Goal: Information Seeking & Learning: Learn about a topic

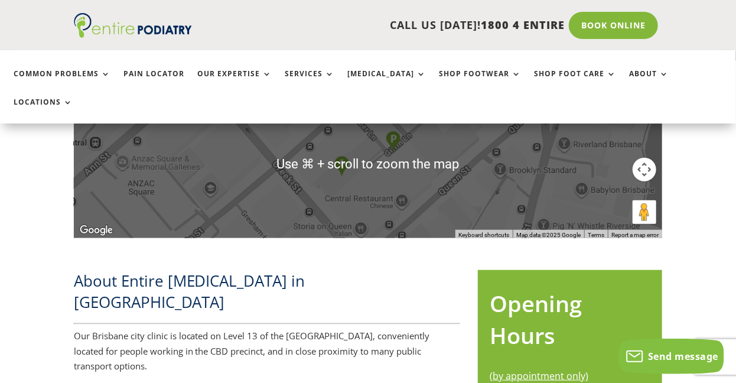
scroll to position [173, 0]
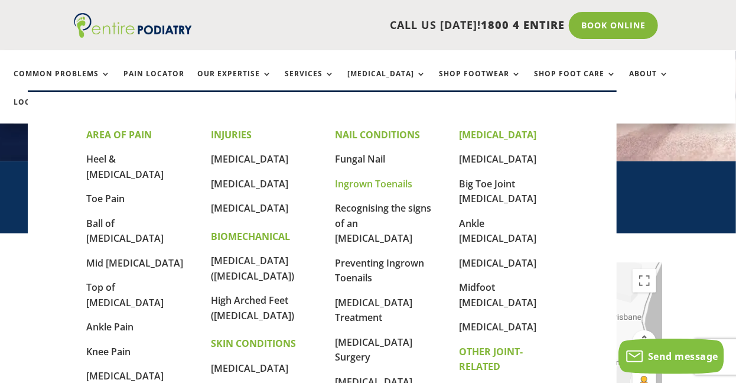
click at [361, 184] on link "Ingrown Toenails" at bounding box center [373, 183] width 77 height 13
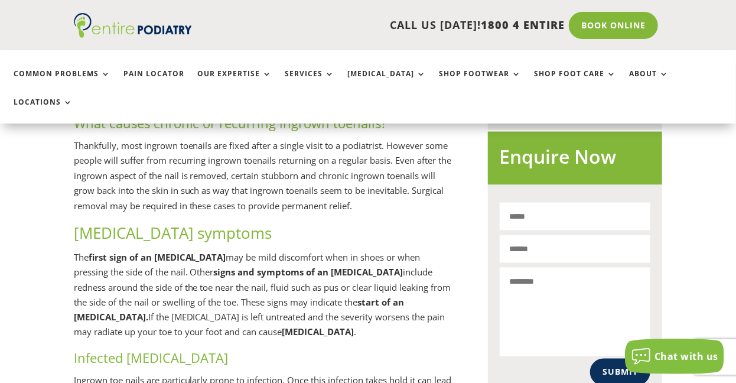
scroll to position [912, 0]
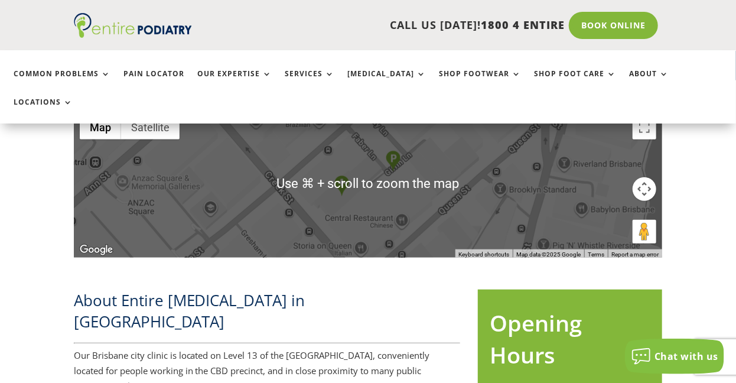
scroll to position [325, 0]
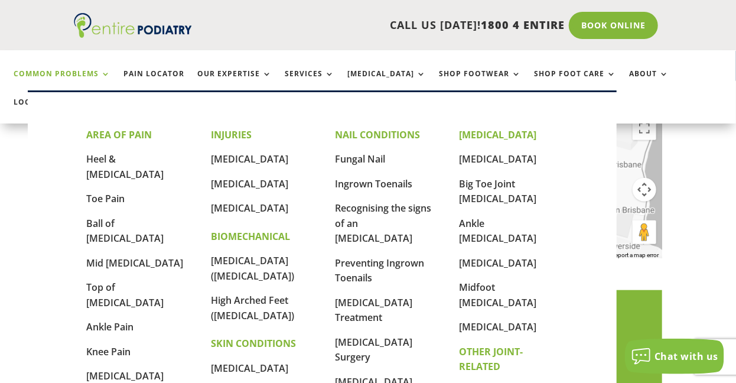
click at [93, 75] on link "Common Problems" at bounding box center [62, 82] width 97 height 25
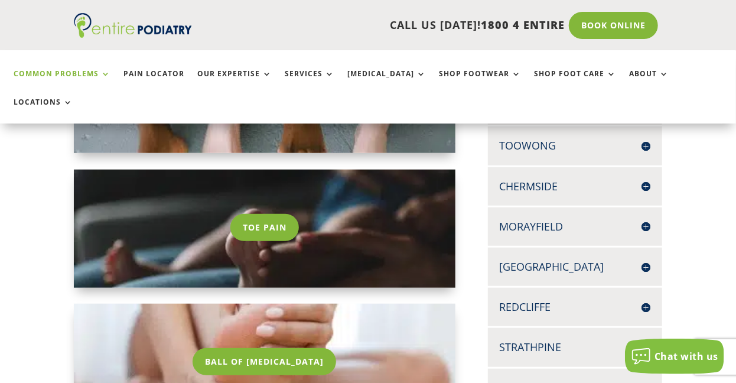
scroll to position [178, 0]
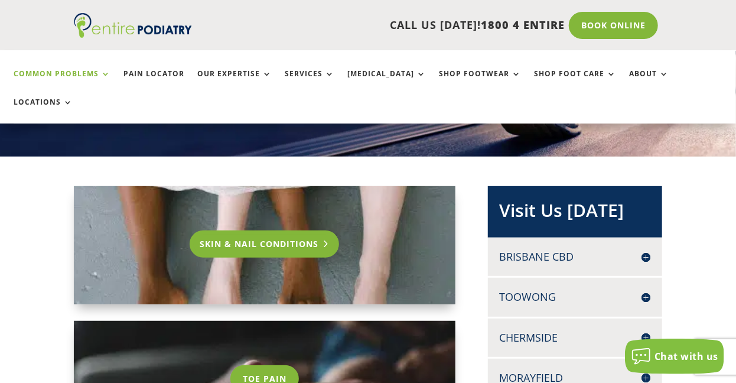
click at [280, 230] on link "Skin & Nail Conditions" at bounding box center [264, 243] width 149 height 27
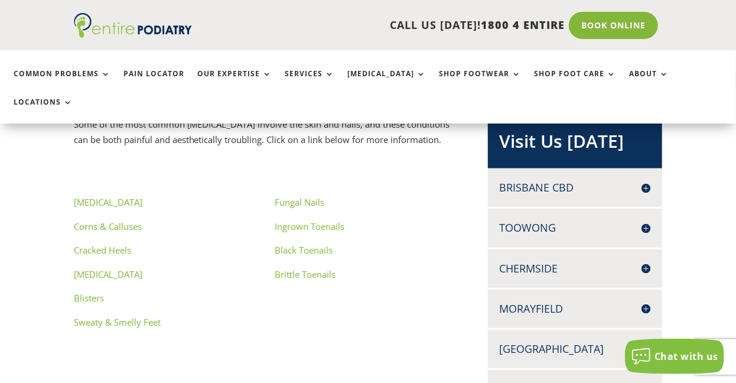
click at [86, 268] on link "[MEDICAL_DATA]" at bounding box center [108, 274] width 68 height 12
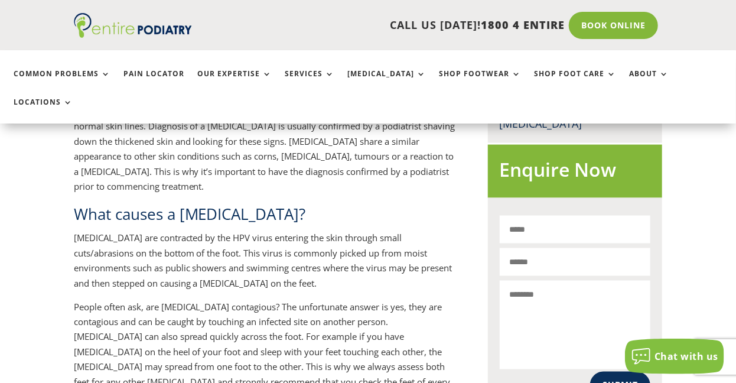
scroll to position [853, 0]
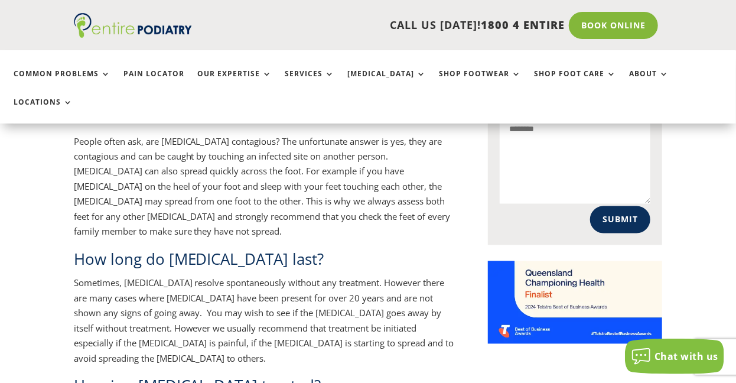
click at [100, 276] on p "Sometimes, plantar warts resolve spontaneously without any treatment. However t…" at bounding box center [264, 325] width 381 height 99
click at [72, 158] on div "What is a plantar wart? There are different types of warts that can affect the …" at bounding box center [368, 289] width 736 height 1616
click at [252, 249] on h2 "How long do warts last?" at bounding box center [264, 262] width 381 height 27
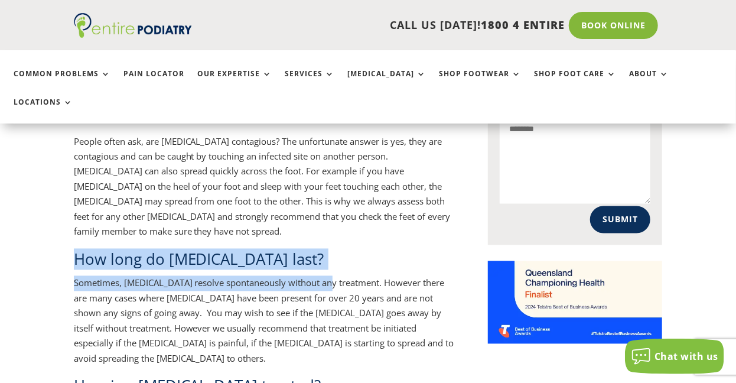
drag, startPoint x: 74, startPoint y: 156, endPoint x: 41, endPoint y: 150, distance: 34.3
click at [41, 149] on div "What is a plantar wart? There are different types of warts that can affect the …" at bounding box center [368, 289] width 736 height 1616
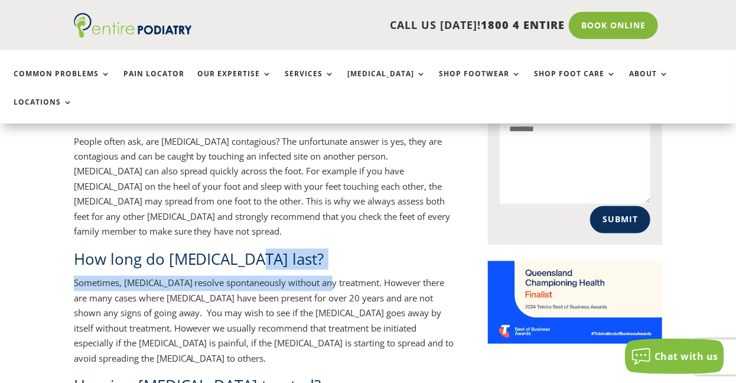
click at [41, 151] on div "What is a plantar wart? There are different types of warts that can affect the …" at bounding box center [368, 289] width 736 height 1616
drag, startPoint x: 75, startPoint y: 156, endPoint x: 373, endPoint y: 158, distance: 297.6
click at [373, 276] on p "Sometimes, plantar warts resolve spontaneously without any treatment. However t…" at bounding box center [264, 325] width 381 height 99
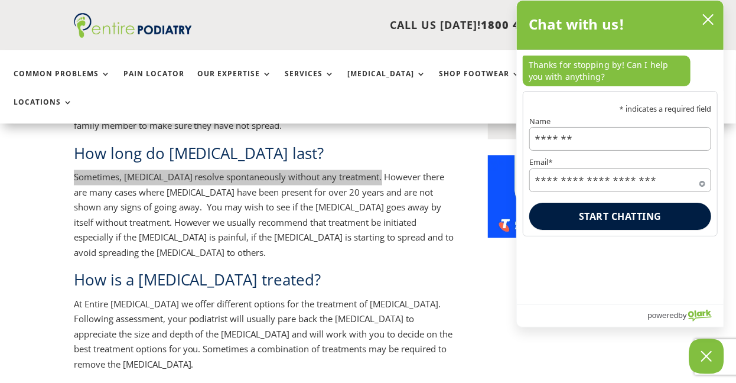
scroll to position [984, 0]
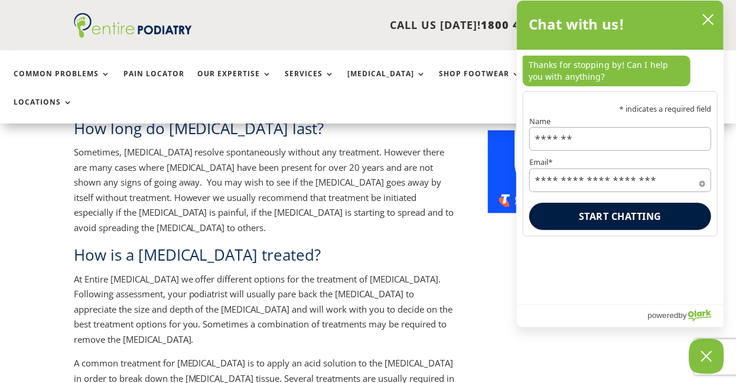
drag, startPoint x: 172, startPoint y: 321, endPoint x: 377, endPoint y: 360, distance: 208.6
click at [711, 21] on icon "close chatbox" at bounding box center [708, 20] width 12 height 12
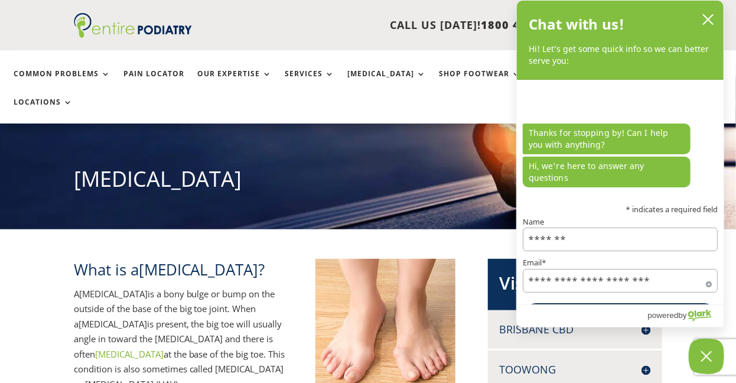
scroll to position [109, 0]
